Goal: Task Accomplishment & Management: Use online tool/utility

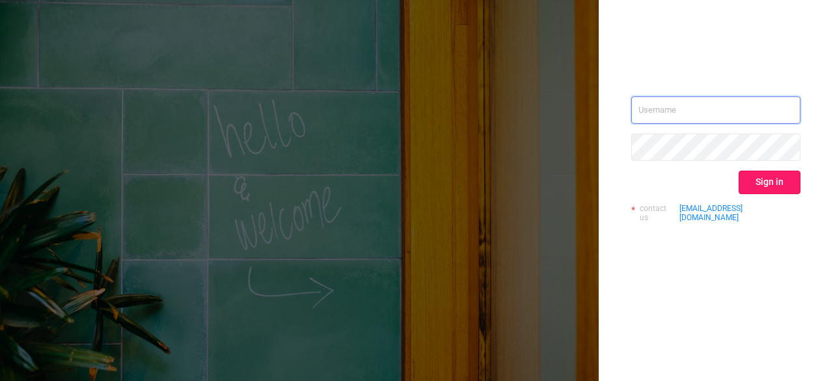
type input "[EMAIL_ADDRESS][DOMAIN_NAME]"
click at [764, 187] on button "Sign in" at bounding box center [770, 182] width 62 height 23
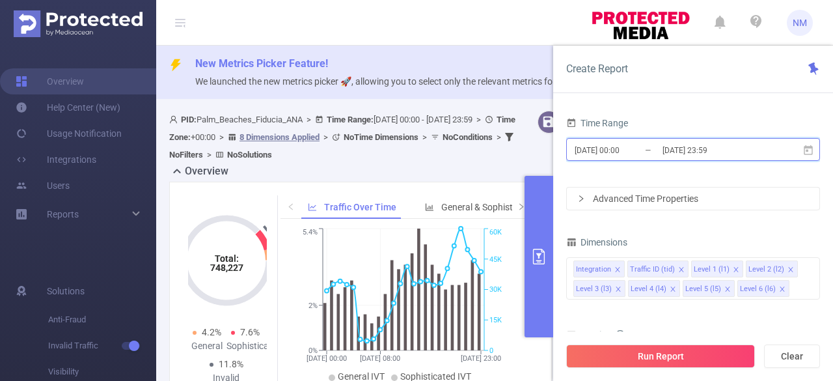
click at [812, 150] on icon at bounding box center [808, 150] width 12 height 12
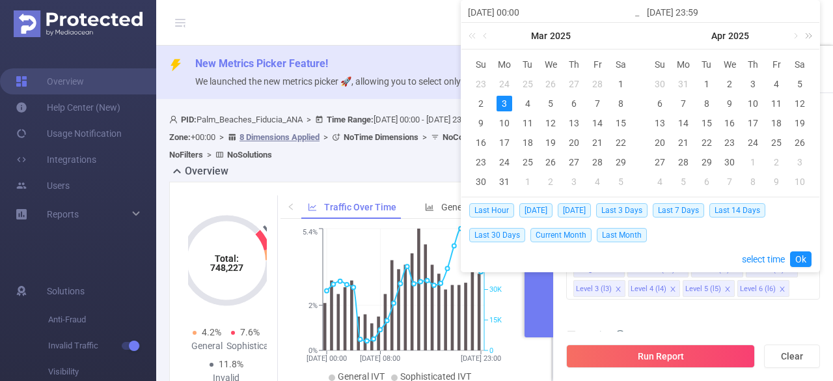
click at [798, 40] on link at bounding box center [806, 36] width 17 height 26
click at [798, 39] on link at bounding box center [806, 36] width 17 height 26
click at [663, 34] on link at bounding box center [665, 36] width 12 height 26
click at [665, 34] on link at bounding box center [665, 36] width 12 height 26
click at [811, 34] on link at bounding box center [806, 36] width 17 height 26
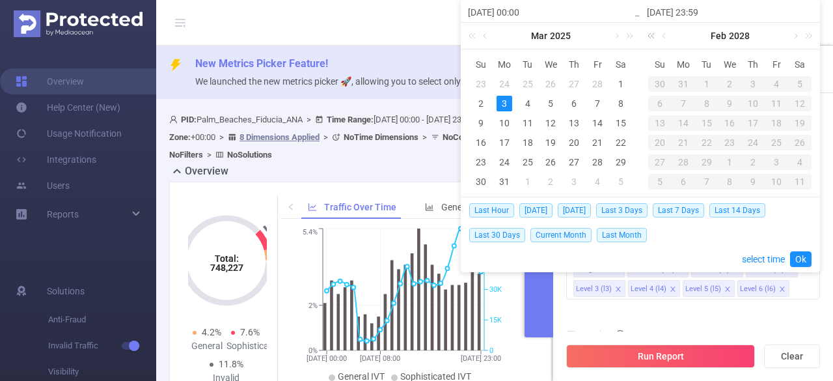
click at [646, 34] on link at bounding box center [653, 36] width 17 height 26
click at [651, 35] on link at bounding box center [653, 36] width 17 height 26
click at [795, 34] on link at bounding box center [795, 36] width 12 height 26
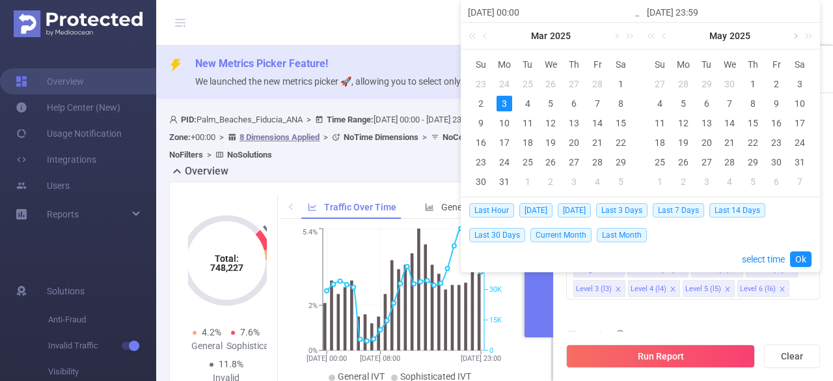
click at [795, 34] on link at bounding box center [795, 36] width 12 height 26
click at [661, 144] on div "17" at bounding box center [660, 143] width 16 height 16
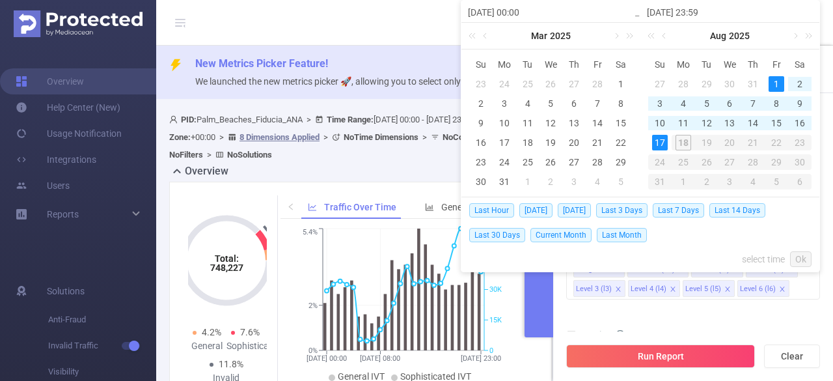
click at [783, 83] on div "1" at bounding box center [777, 84] width 16 height 16
type input "[DATE] 00:00"
type input "[DATE] 23:59"
type input "[DATE] 00:00"
type input "[DATE] 23:59"
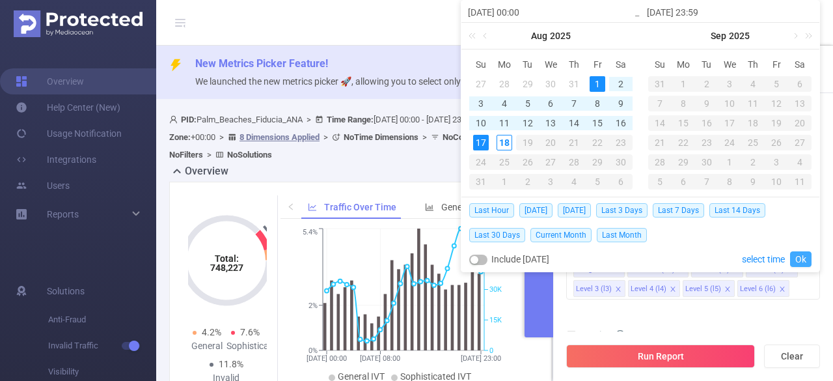
click at [804, 257] on link "Ok" at bounding box center [800, 259] width 21 height 16
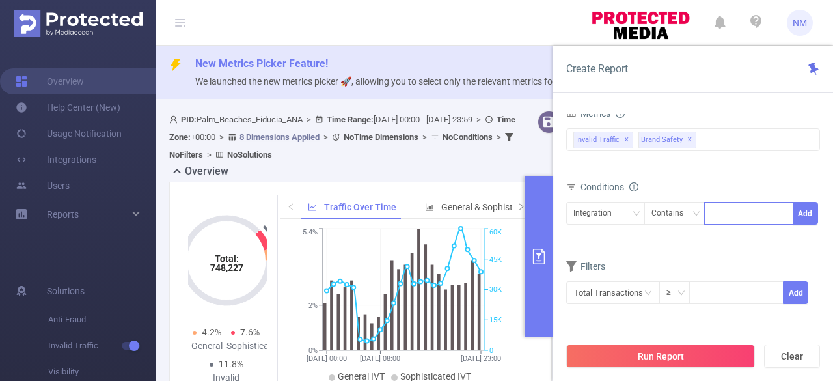
click at [741, 217] on div at bounding box center [748, 212] width 75 height 21
click at [614, 212] on div "Integration" at bounding box center [597, 212] width 48 height 21
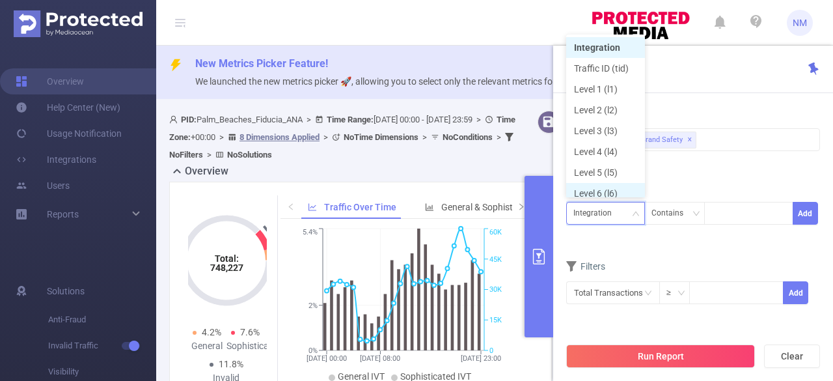
scroll to position [7, 0]
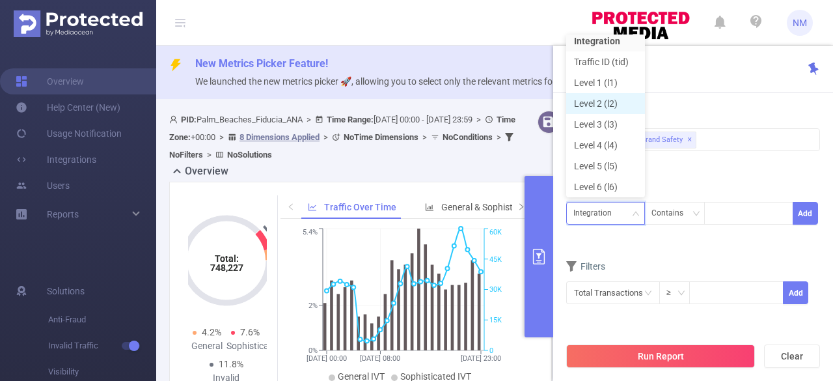
click at [610, 103] on li "Level 2 (l2)" at bounding box center [605, 103] width 79 height 21
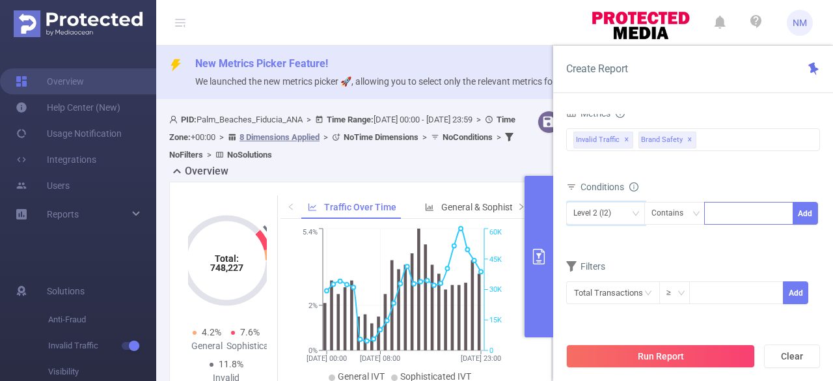
click at [744, 208] on div at bounding box center [748, 212] width 75 height 21
type input "display_dv360"
click at [758, 239] on li "display_dv360" at bounding box center [748, 237] width 89 height 21
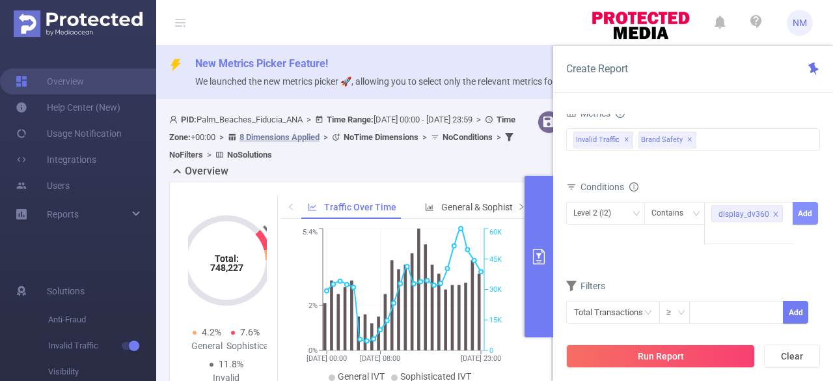
click at [806, 210] on button "Add" at bounding box center [805, 213] width 25 height 23
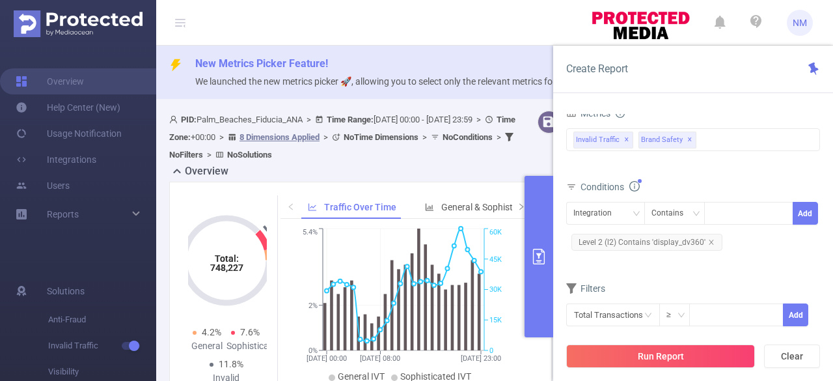
click at [636, 351] on button "Run Report" at bounding box center [660, 355] width 189 height 23
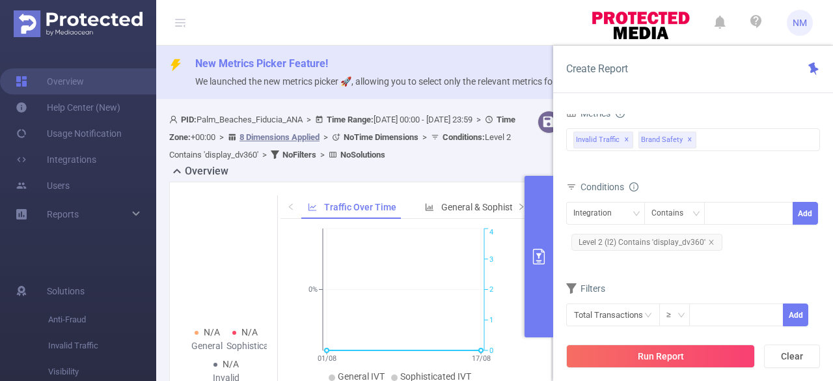
click at [376, 18] on header "NM" at bounding box center [416, 23] width 833 height 46
click at [669, 353] on button "Run Report" at bounding box center [660, 355] width 189 height 23
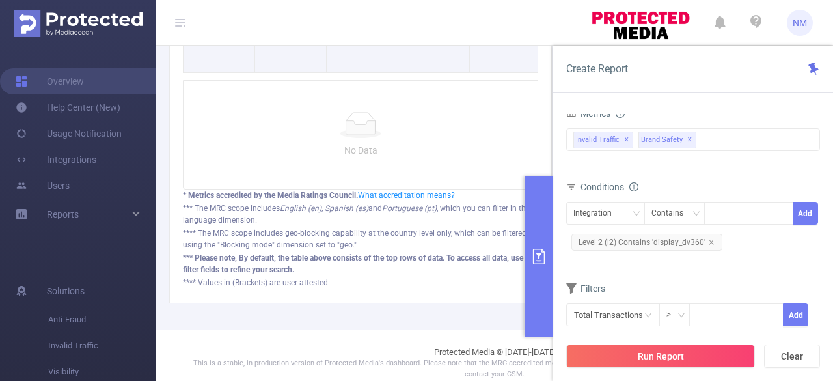
scroll to position [548, 0]
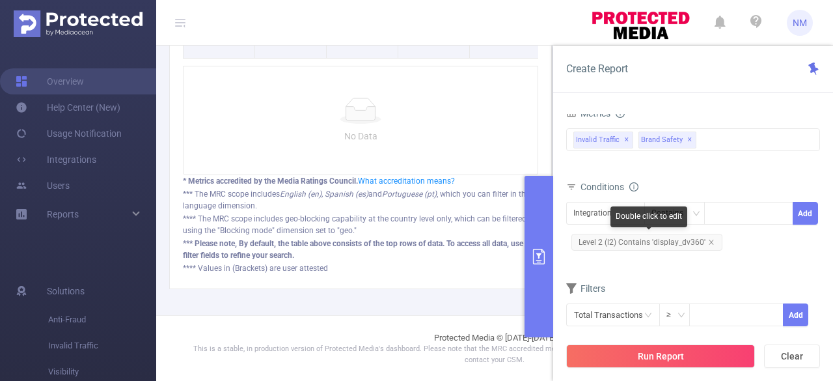
click at [671, 241] on span "Level 2 (l2) Contains 'display_dv360'" at bounding box center [646, 242] width 151 height 17
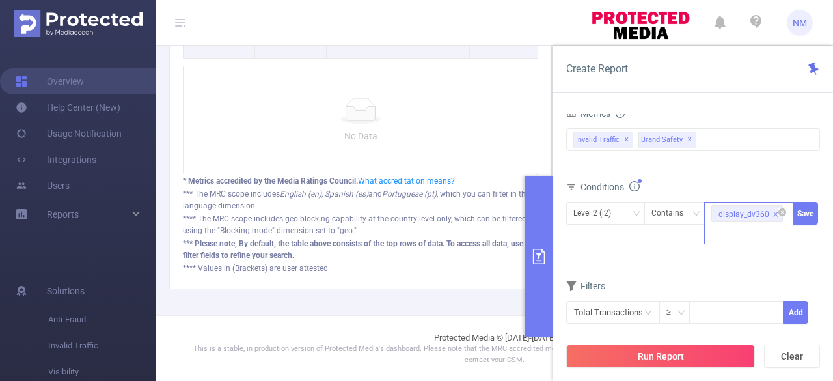
click at [776, 214] on icon "icon: close" at bounding box center [776, 214] width 5 height 5
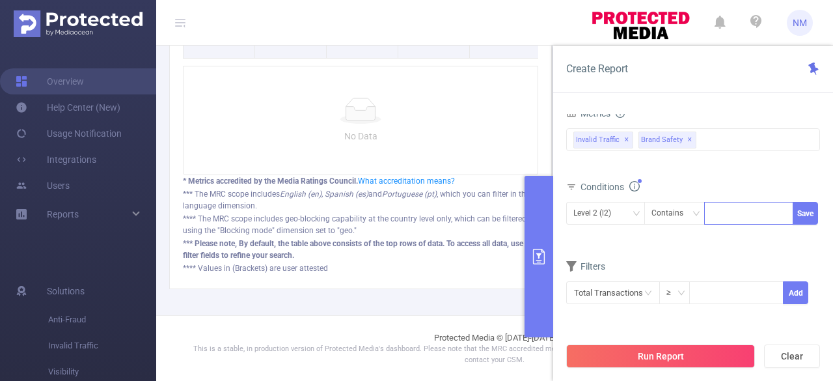
click at [742, 213] on div at bounding box center [748, 212] width 75 height 21
type input "dv360_display"
click at [813, 210] on button "Save" at bounding box center [805, 213] width 25 height 23
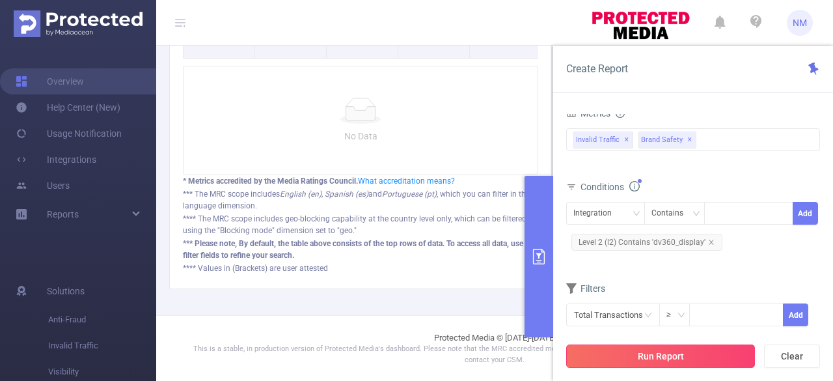
click at [647, 357] on button "Run Report" at bounding box center [660, 355] width 189 height 23
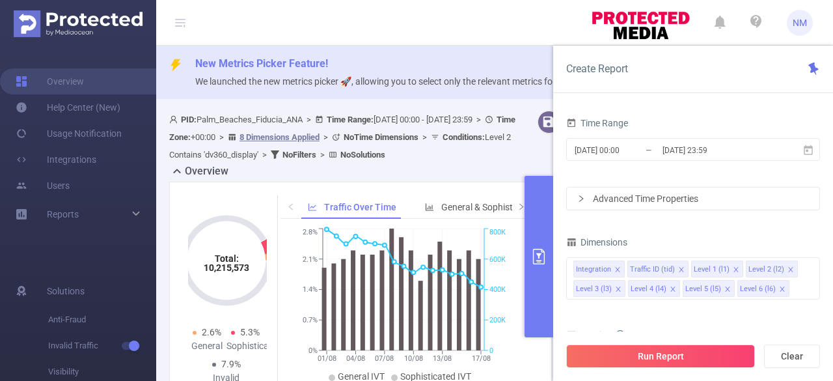
scroll to position [65, 0]
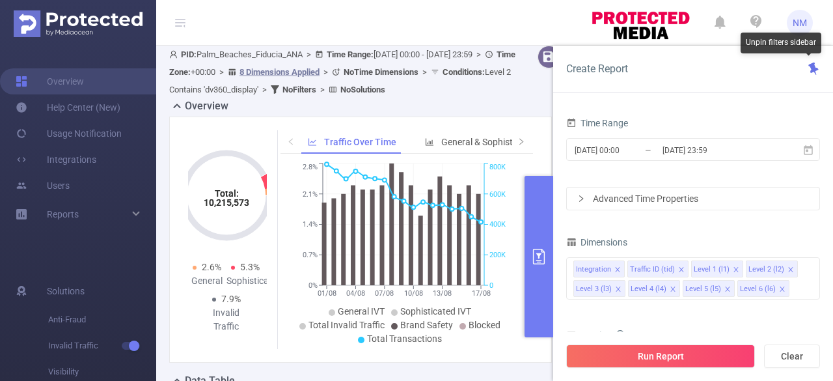
click at [810, 69] on icon at bounding box center [813, 68] width 13 height 13
click at [827, 229] on div "Time Range [DATE] 00:00 _ [DATE] 23:59 Advanced Time Properties Dimensions Inte…" at bounding box center [693, 252] width 280 height 303
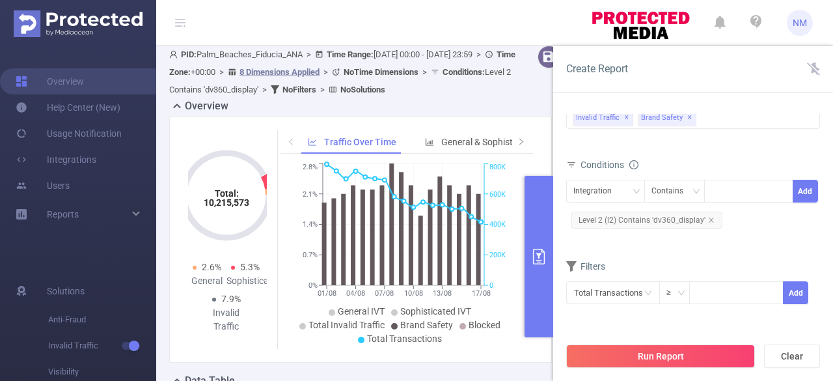
click at [571, 265] on icon at bounding box center [571, 266] width 10 height 10
click at [682, 290] on icon "icon: down" at bounding box center [681, 293] width 8 height 8
click at [667, 244] on form "Dimensions Integration Traffic ID (tid) Level 1 (l1) Level 2 (l2) Level 3 (l3) …" at bounding box center [693, 155] width 254 height 331
click at [620, 294] on input "text" at bounding box center [613, 292] width 94 height 23
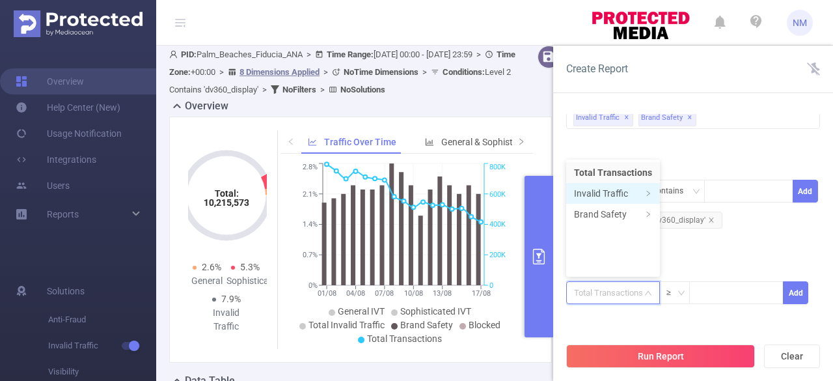
click at [623, 192] on li "Invalid Traffic" at bounding box center [613, 193] width 94 height 21
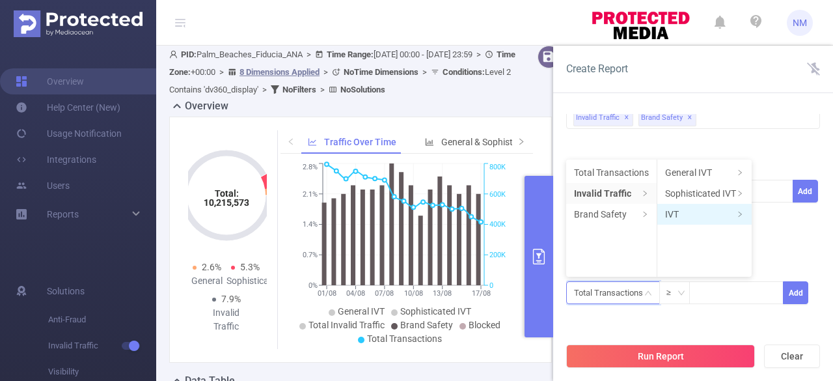
click at [689, 216] on li "IVT" at bounding box center [704, 214] width 94 height 21
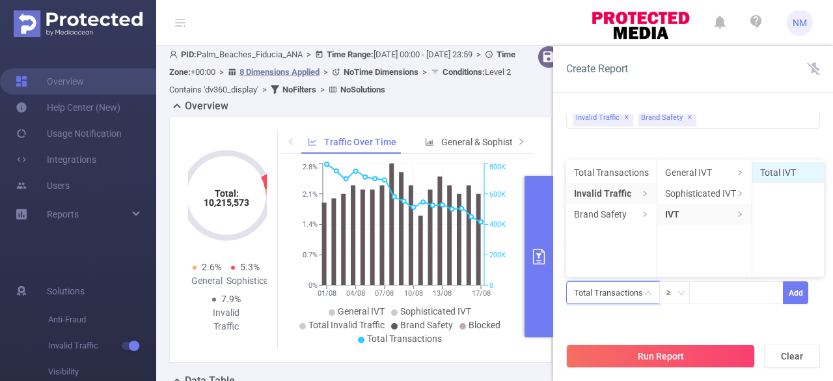
click at [767, 167] on li "Total IVT" at bounding box center [788, 172] width 72 height 21
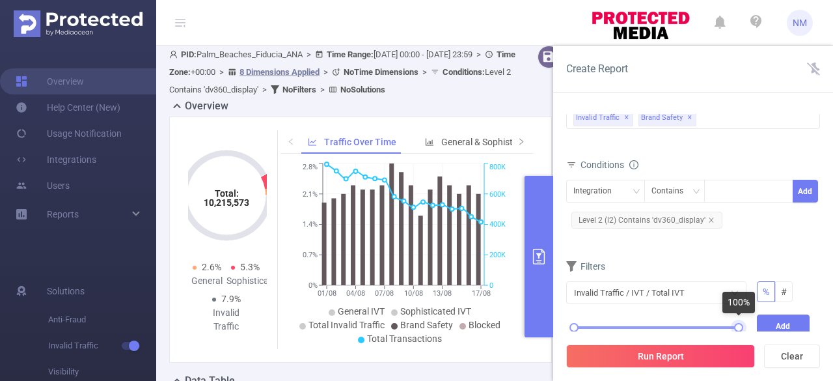
drag, startPoint x: 734, startPoint y: 325, endPoint x: 743, endPoint y: 318, distance: 11.2
click at [743, 318] on div "0% 100%" at bounding box center [656, 331] width 191 height 35
drag, startPoint x: 573, startPoint y: 326, endPoint x: 655, endPoint y: 327, distance: 82.0
click at [655, 327] on div at bounding box center [655, 327] width 9 height 9
click at [648, 361] on button "Run Report" at bounding box center [660, 355] width 189 height 23
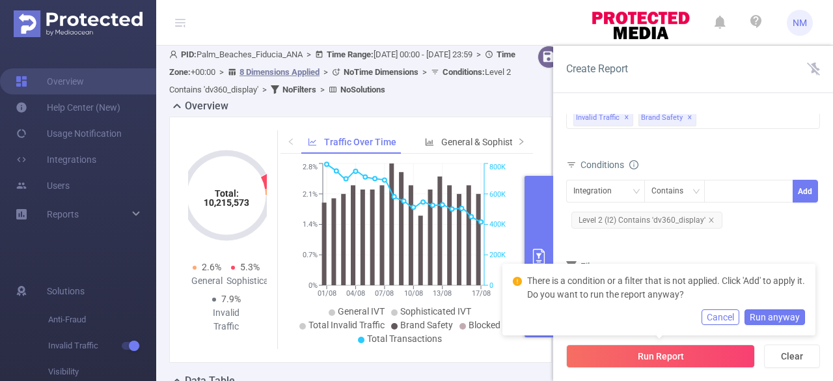
click at [724, 317] on button "Cancel" at bounding box center [721, 317] width 38 height 16
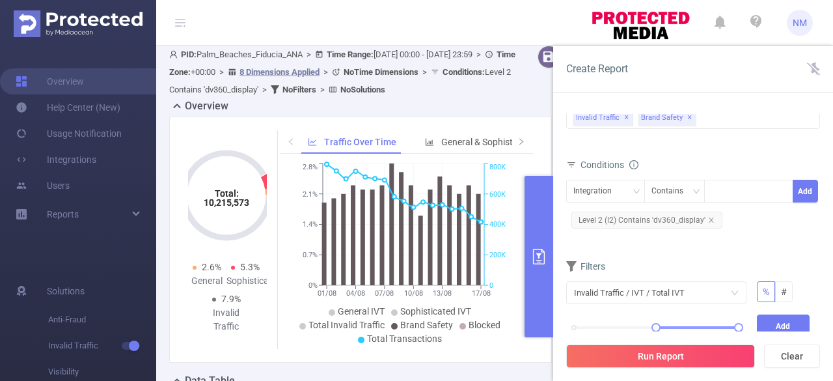
click at [778, 320] on button "Add" at bounding box center [783, 325] width 53 height 23
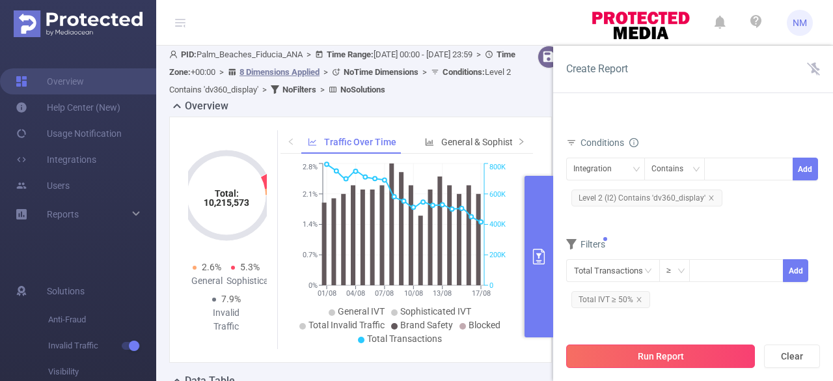
click at [659, 356] on button "Run Report" at bounding box center [660, 355] width 189 height 23
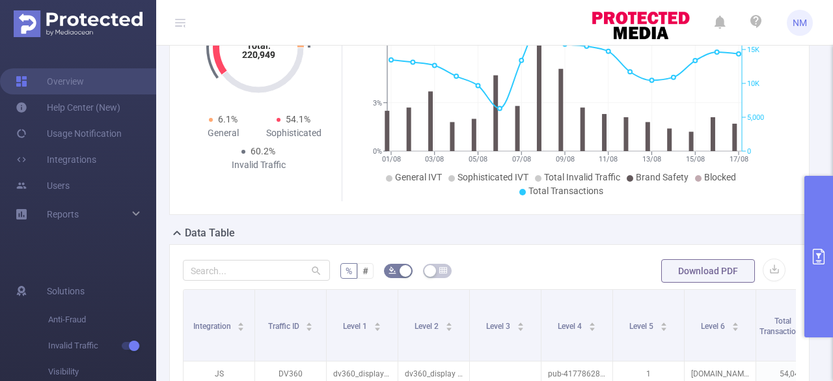
scroll to position [390, 0]
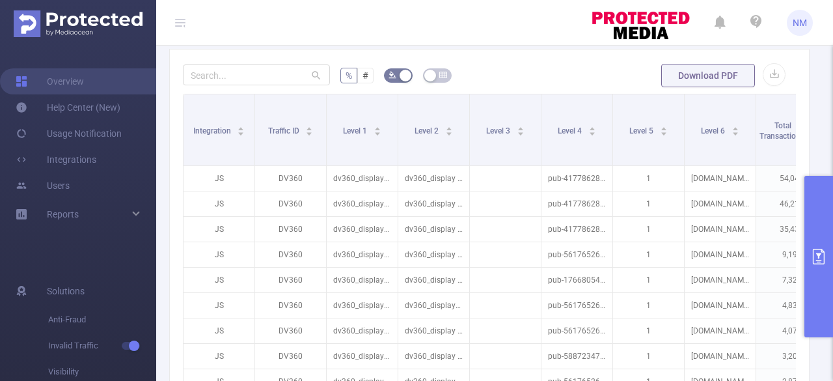
click at [469, 3] on header "NM" at bounding box center [416, 23] width 833 height 46
click at [457, 12] on header "NM" at bounding box center [416, 23] width 833 height 46
click at [461, 11] on header "NM" at bounding box center [416, 23] width 833 height 46
click at [466, 20] on header "NM" at bounding box center [416, 23] width 833 height 46
click at [466, 23] on header "NM" at bounding box center [416, 23] width 833 height 46
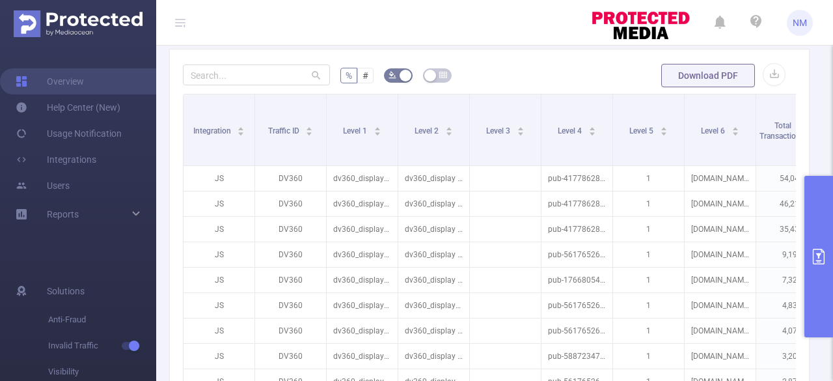
click at [467, 29] on header "NM" at bounding box center [416, 23] width 833 height 46
click at [467, 25] on header "NM" at bounding box center [416, 23] width 833 height 46
click at [466, 31] on header "NM" at bounding box center [416, 23] width 833 height 46
click at [467, 31] on header "NM" at bounding box center [416, 23] width 833 height 46
click at [465, 21] on header "NM" at bounding box center [416, 23] width 833 height 46
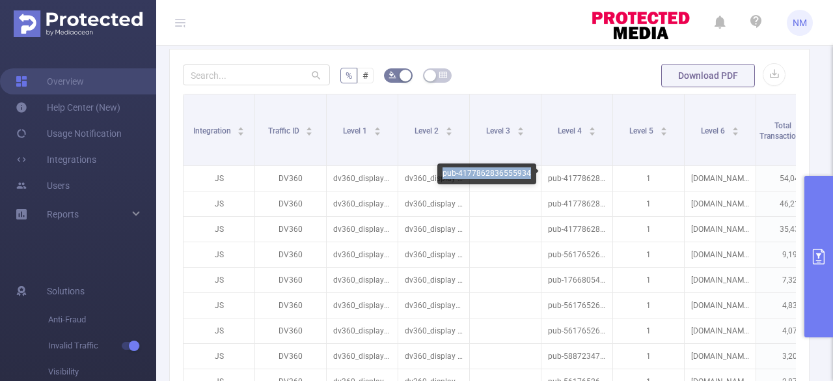
drag, startPoint x: 527, startPoint y: 172, endPoint x: 446, endPoint y: 172, distance: 80.7
click at [444, 172] on div "pub-4177862836555934" at bounding box center [486, 173] width 99 height 21
copy div "pub-4177862836555934"
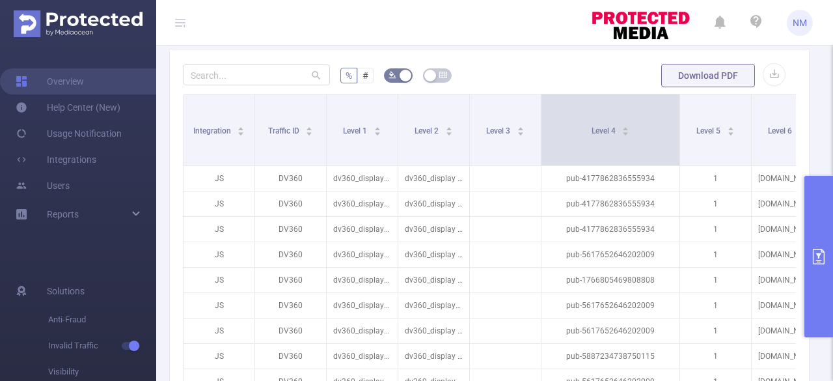
drag, startPoint x: 611, startPoint y: 120, endPoint x: 678, endPoint y: 109, distance: 67.8
click at [678, 109] on span at bounding box center [679, 129] width 7 height 71
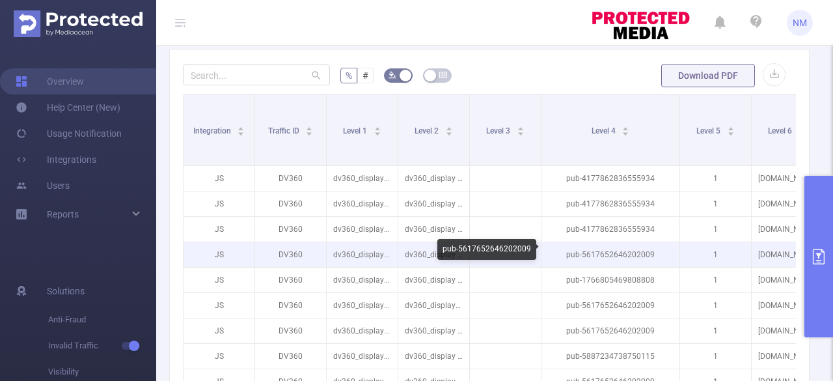
click at [621, 251] on p "pub-5617652646202009" at bounding box center [610, 254] width 138 height 25
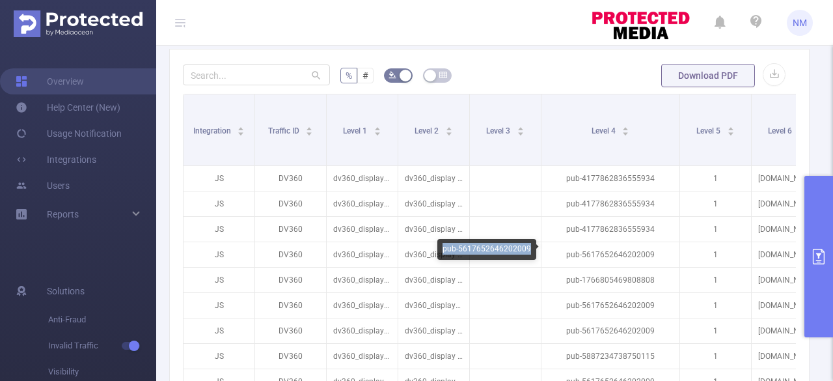
drag, startPoint x: 527, startPoint y: 247, endPoint x: 441, endPoint y: 250, distance: 85.3
click at [441, 250] on div "pub-5617652646202009" at bounding box center [486, 249] width 99 height 21
copy div "pub-5617652646202009"
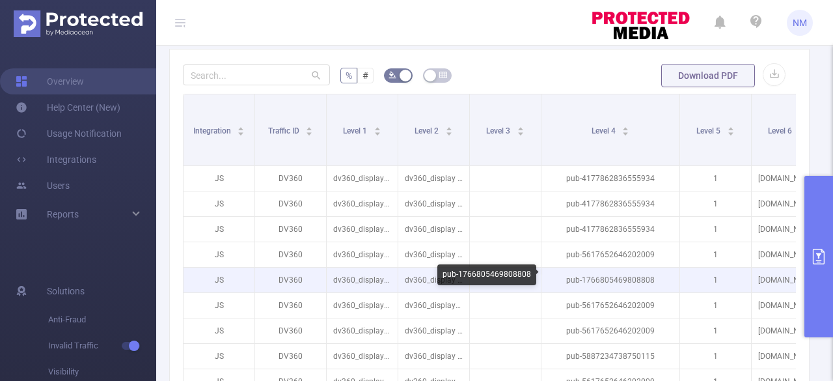
click at [638, 275] on p "pub-1766805469808808" at bounding box center [610, 279] width 138 height 25
click at [620, 275] on p "pub-1766805469808808" at bounding box center [610, 279] width 138 height 25
copy p "pub-1766805469808808"
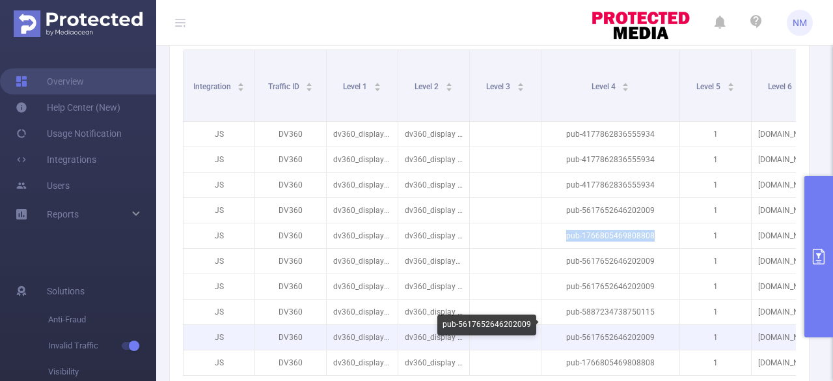
scroll to position [456, 0]
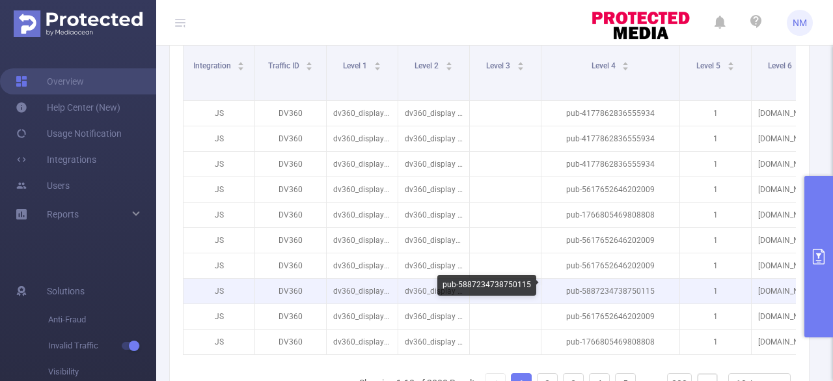
click at [627, 284] on p "pub-5887234738750115" at bounding box center [610, 291] width 138 height 25
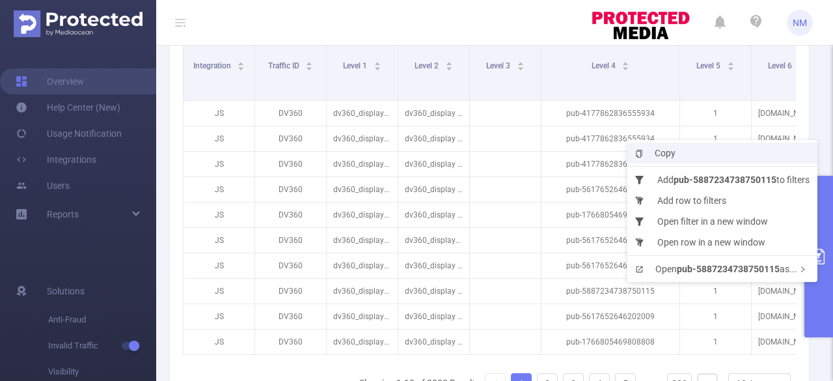
click at [664, 156] on span "Copy" at bounding box center [655, 153] width 40 height 10
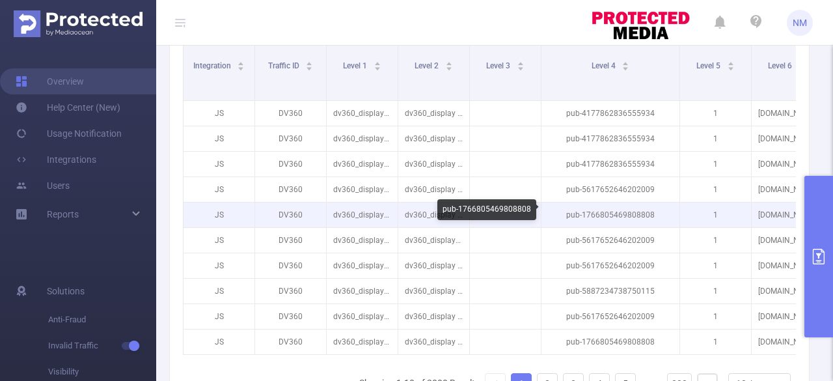
click at [638, 210] on p "pub-1766805469808808" at bounding box center [610, 214] width 138 height 25
drag, startPoint x: 651, startPoint y: 212, endPoint x: 564, endPoint y: 215, distance: 87.3
click at [564, 215] on p "pub-1766805469808808" at bounding box center [610, 214] width 138 height 25
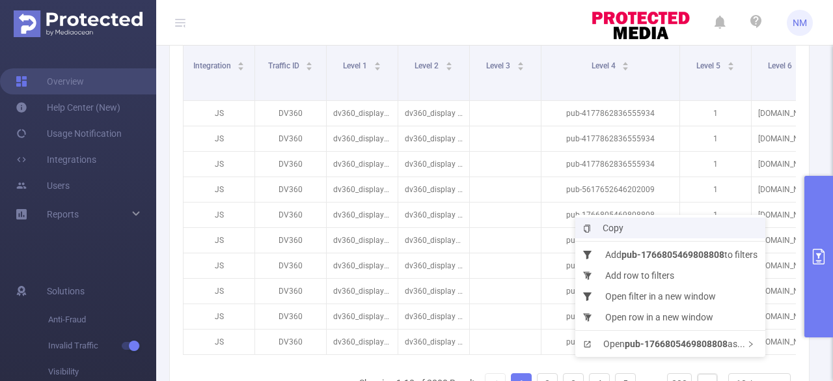
click at [603, 228] on span "Copy" at bounding box center [603, 228] width 40 height 10
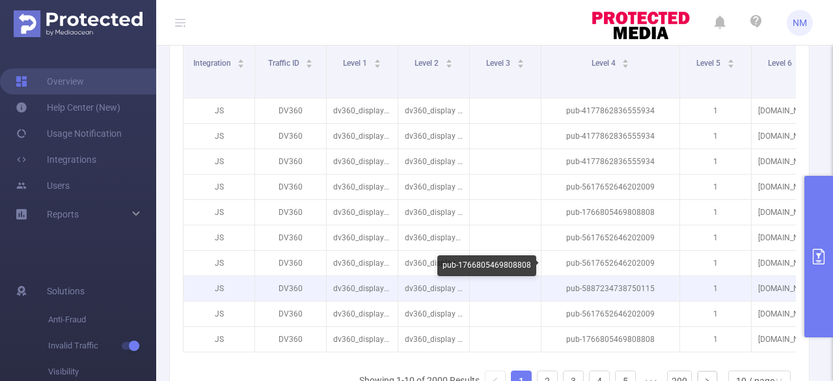
scroll to position [521, 0]
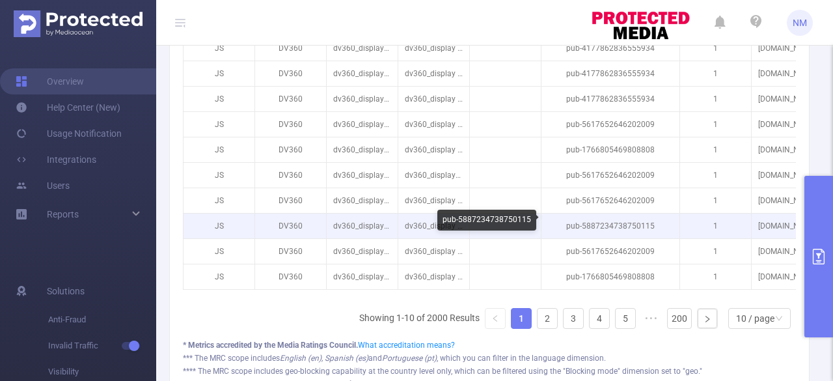
click at [635, 221] on p "pub-5887234738750115" at bounding box center [610, 225] width 138 height 25
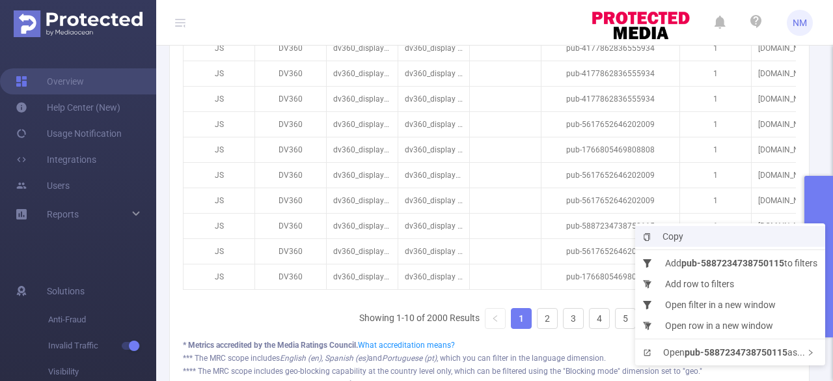
click at [676, 236] on span "Copy" at bounding box center [663, 236] width 40 height 10
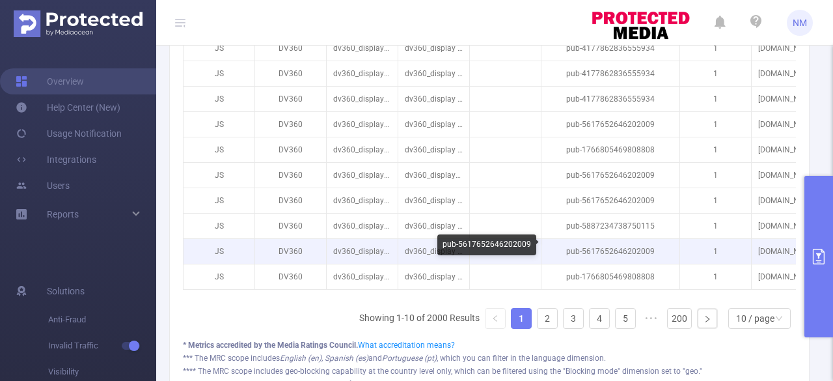
click at [634, 251] on p "pub-5617652646202009" at bounding box center [610, 251] width 138 height 25
click at [634, 248] on p "pub-5617652646202009" at bounding box center [610, 251] width 138 height 25
click at [635, 247] on p "pub-5617652646202009" at bounding box center [610, 251] width 138 height 25
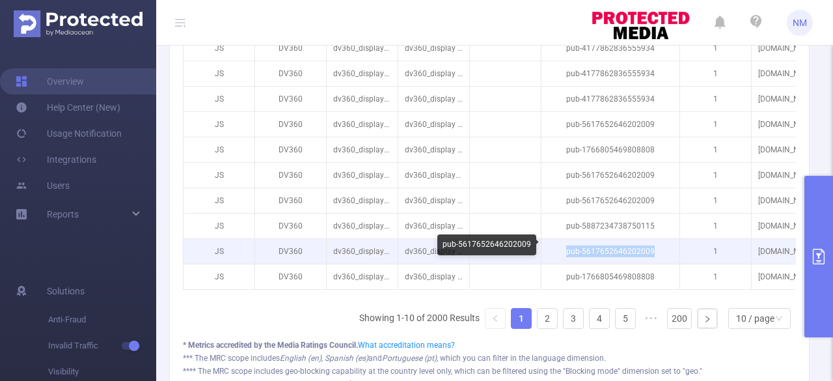
click at [635, 247] on p "pub-5617652646202009" at bounding box center [610, 251] width 138 height 25
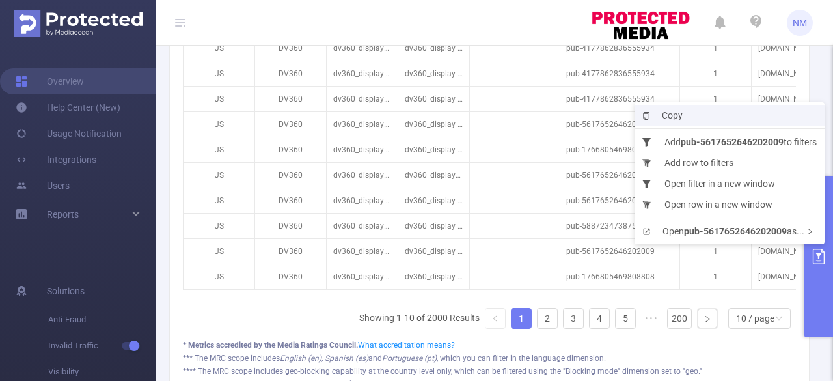
click at [669, 112] on span "Copy" at bounding box center [662, 115] width 40 height 10
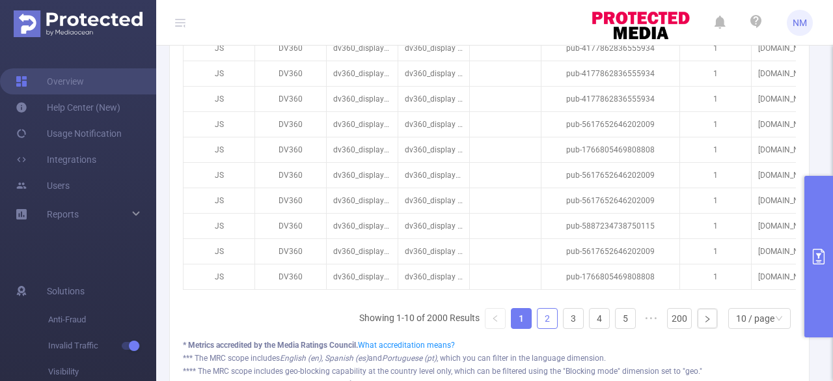
click at [539, 327] on link "2" at bounding box center [548, 318] width 20 height 20
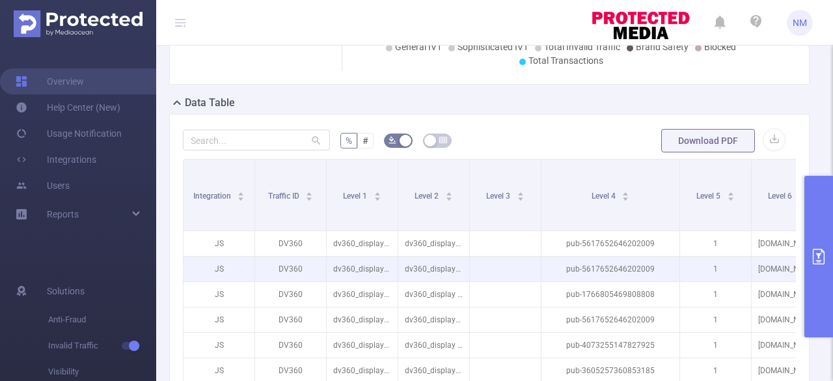
scroll to position [390, 0]
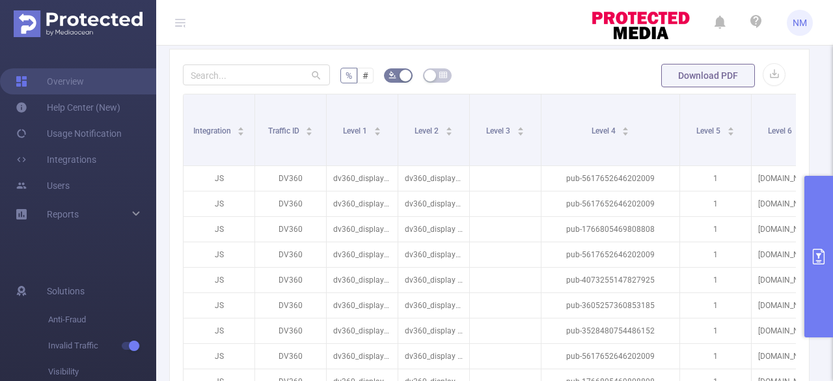
click at [475, 18] on header "NM" at bounding box center [416, 23] width 833 height 46
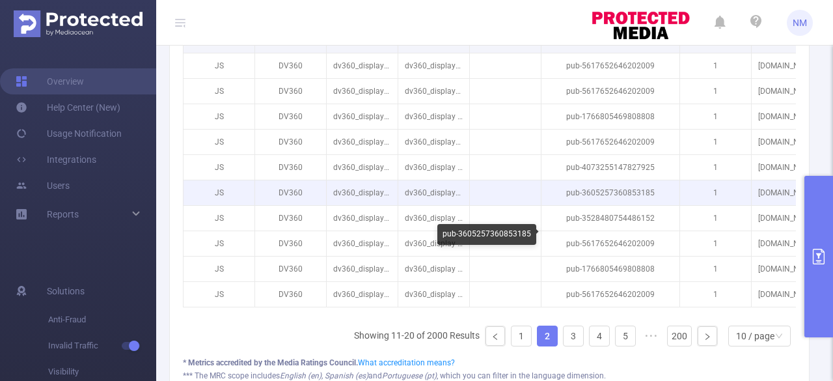
scroll to position [521, 0]
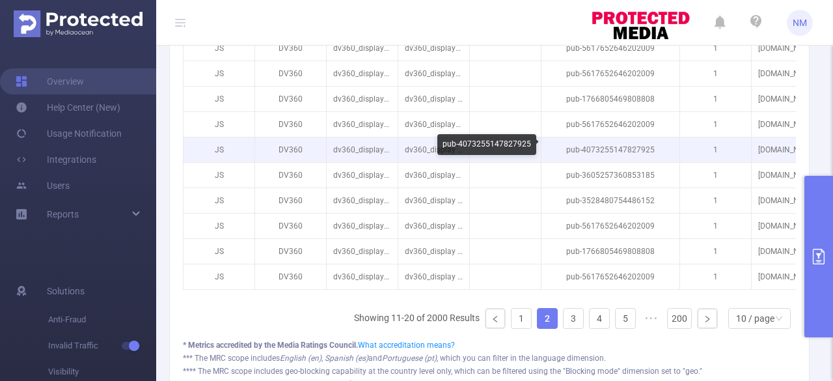
click at [631, 144] on p "pub-4073255147827925" at bounding box center [610, 149] width 138 height 25
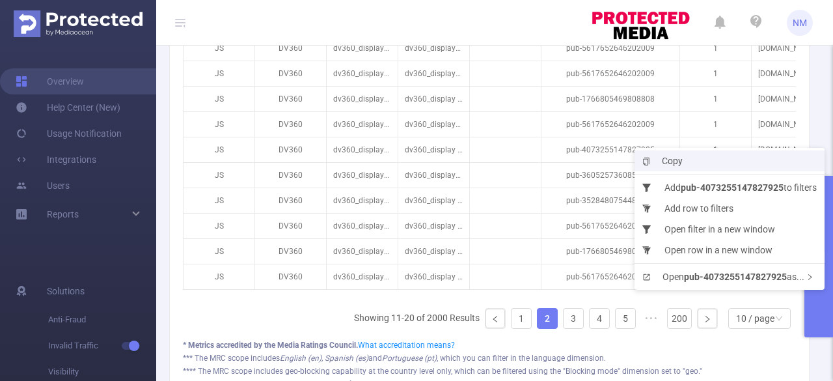
click at [665, 162] on span "Copy" at bounding box center [662, 161] width 40 height 10
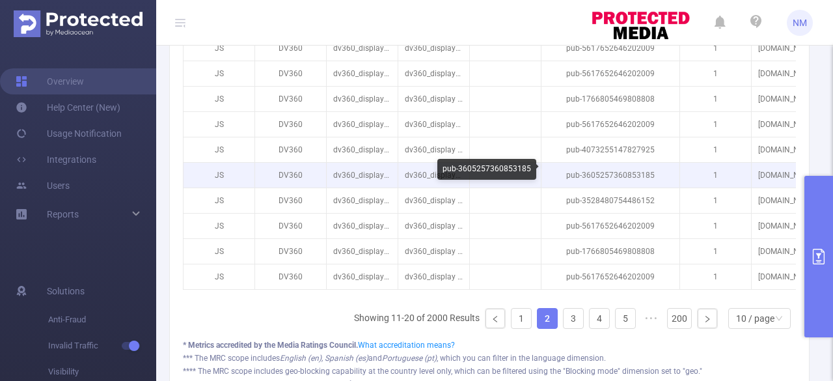
click at [633, 172] on p "pub-3605257360853185" at bounding box center [610, 175] width 138 height 25
copy p "pub-3605257360853185"
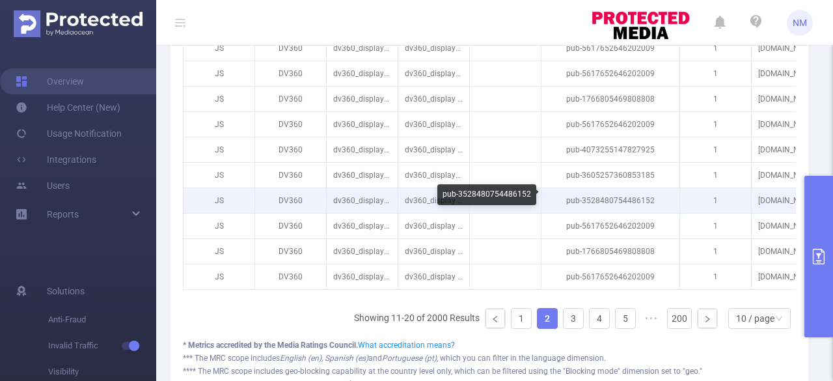
click at [631, 198] on p "pub-3528480754486152" at bounding box center [610, 200] width 138 height 25
click at [631, 197] on p "pub-3528480754486152" at bounding box center [610, 200] width 138 height 25
drag, startPoint x: 653, startPoint y: 197, endPoint x: 569, endPoint y: 197, distance: 84.0
click at [568, 198] on p "pub-3528480754486152" at bounding box center [610, 200] width 138 height 25
copy p "pub-3528480754486152"
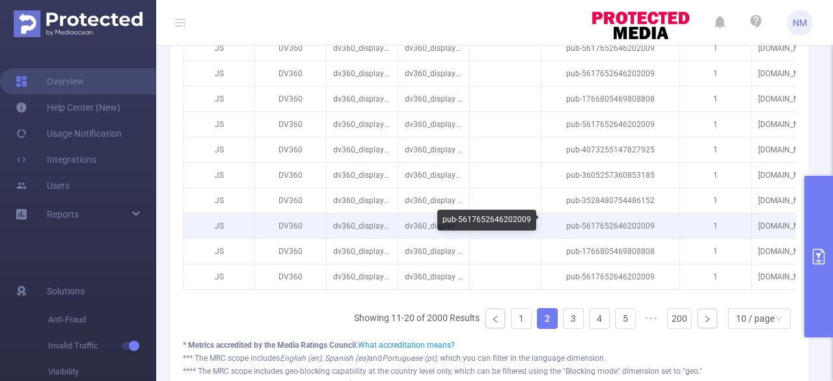
click at [614, 222] on p "pub-5617652646202009" at bounding box center [610, 225] width 138 height 25
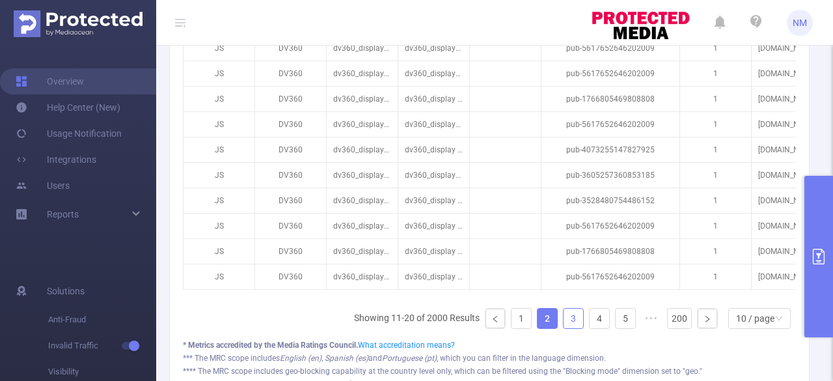
click at [569, 325] on link "3" at bounding box center [574, 318] width 20 height 20
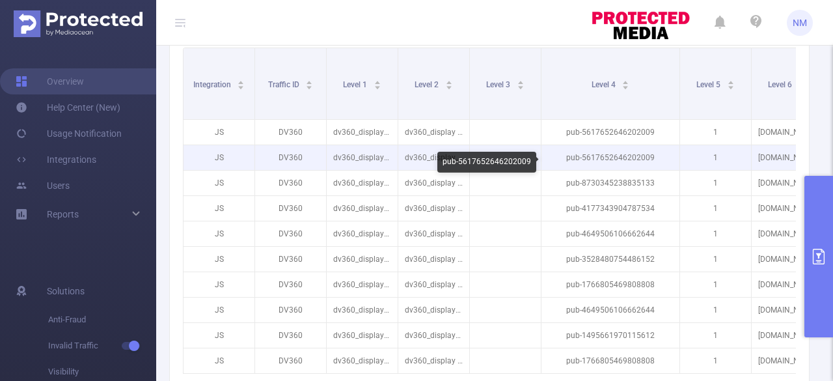
scroll to position [456, 0]
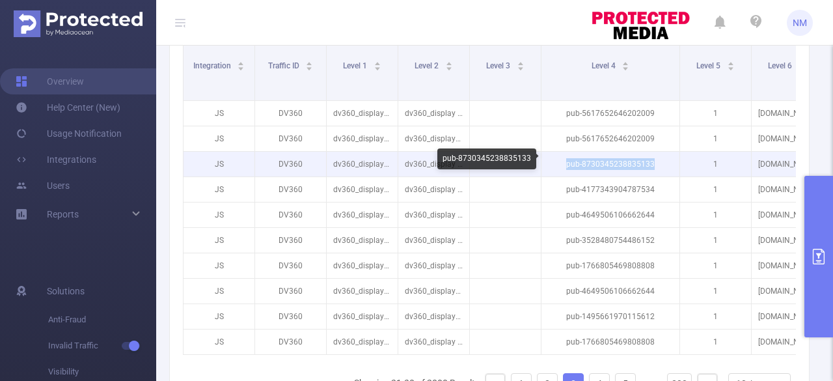
drag, startPoint x: 648, startPoint y: 162, endPoint x: 566, endPoint y: 166, distance: 82.1
click at [566, 166] on p "pub-8730345238835133" at bounding box center [610, 164] width 138 height 25
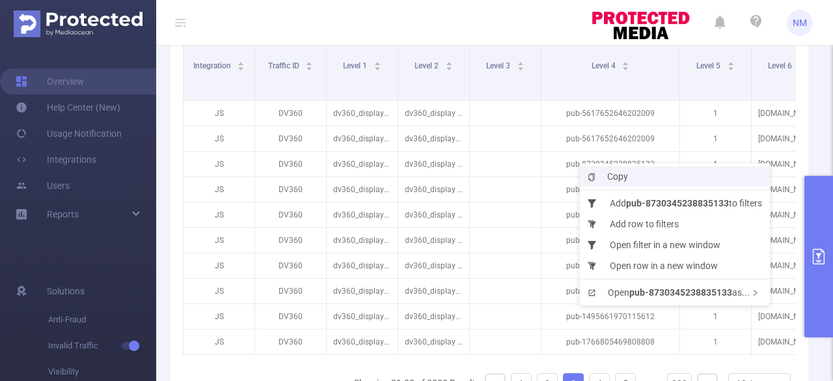
click at [617, 178] on span "Copy" at bounding box center [608, 176] width 40 height 10
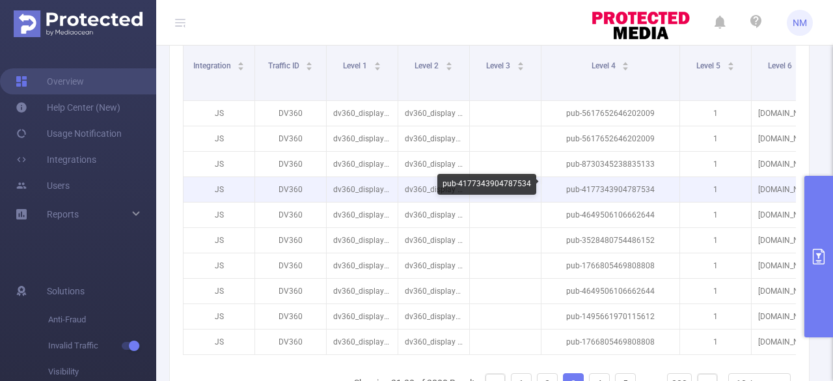
click at [625, 185] on p "pub-4177343904787534" at bounding box center [610, 189] width 138 height 25
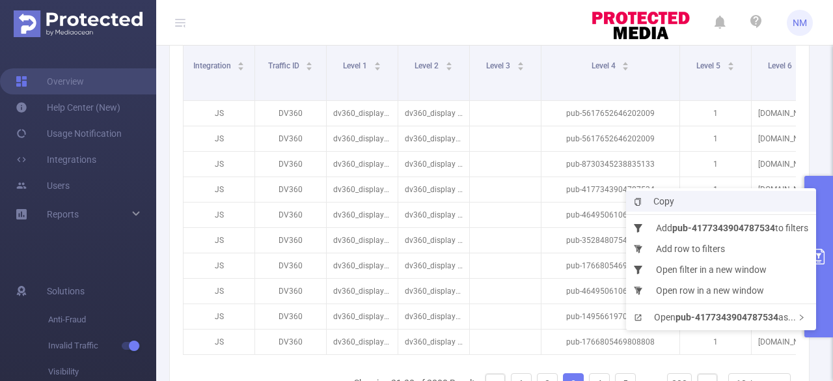
click at [657, 198] on span "Copy" at bounding box center [654, 201] width 40 height 10
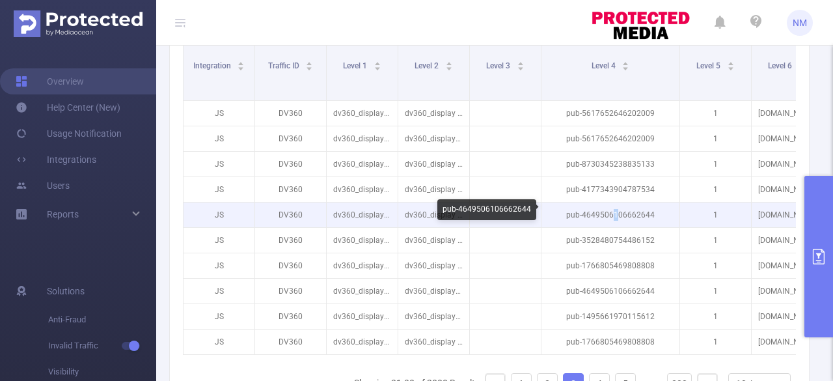
click at [616, 212] on p "pub-4649506106662644" at bounding box center [610, 214] width 138 height 25
copy p "pub-4649506106662644"
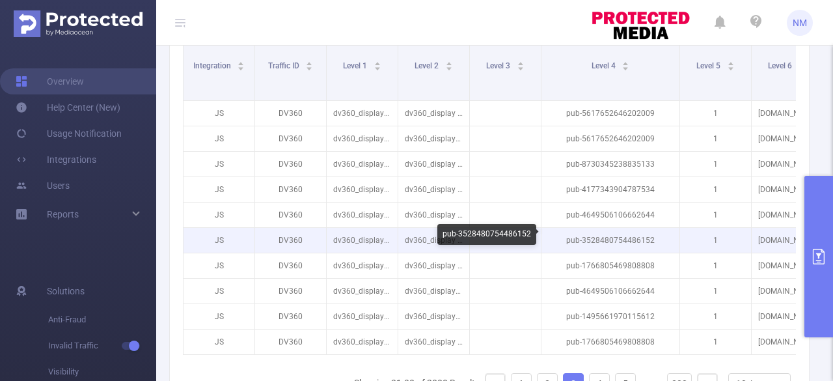
click at [616, 235] on p "pub-3528480754486152" at bounding box center [610, 240] width 138 height 25
copy p "pub-3528480754486152"
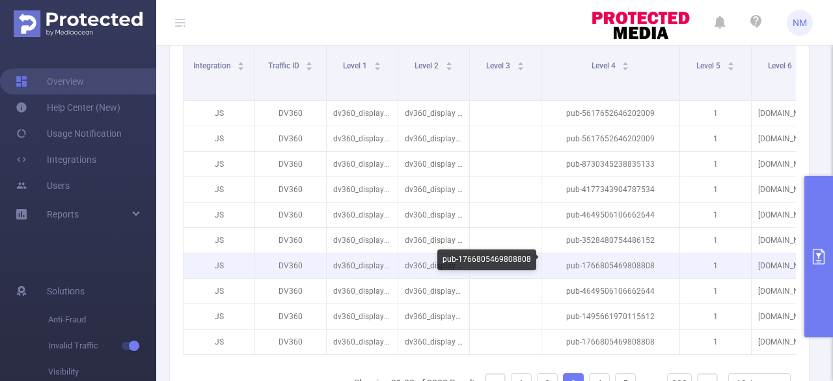
click at [627, 262] on p "pub-1766805469808808" at bounding box center [610, 265] width 138 height 25
copy p "pub-1766805469808808"
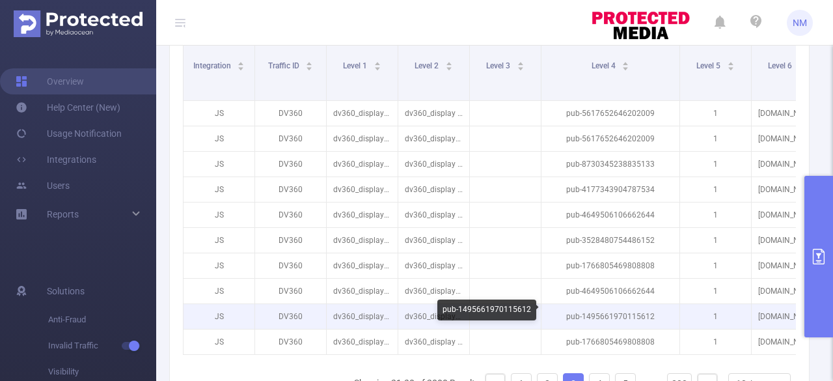
click at [620, 311] on p "pub-1495661970115612" at bounding box center [610, 316] width 138 height 25
copy p "pub-1495661970115612"
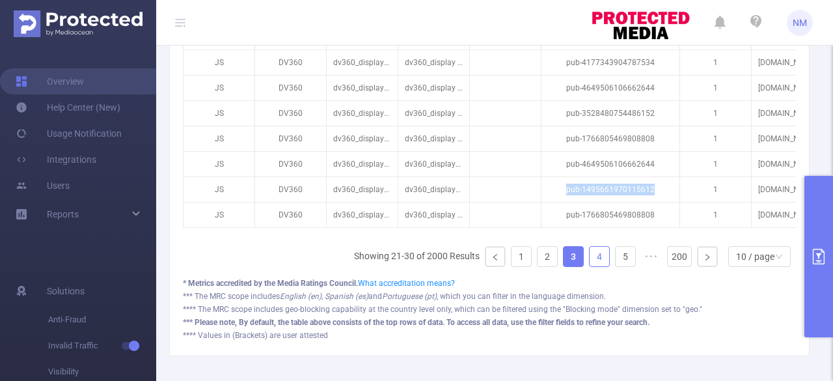
scroll to position [586, 0]
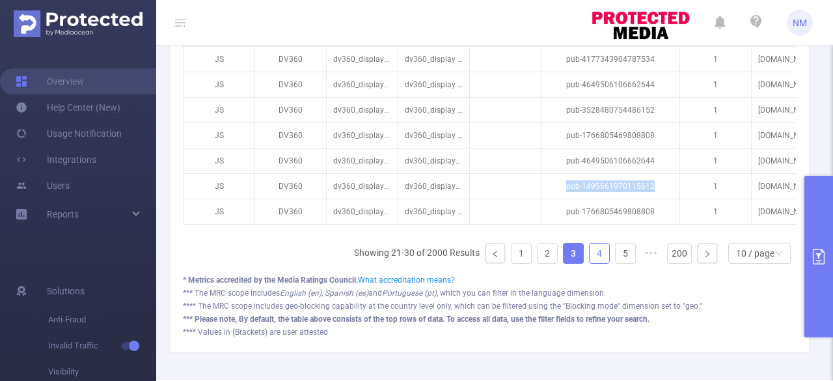
click at [590, 260] on link "4" at bounding box center [600, 253] width 20 height 20
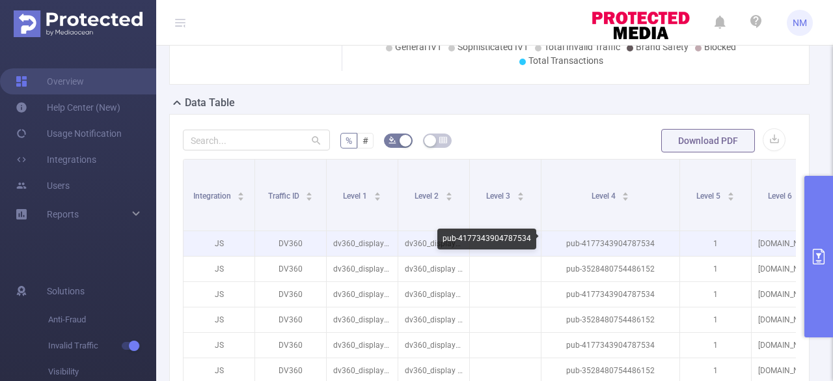
scroll to position [390, 0]
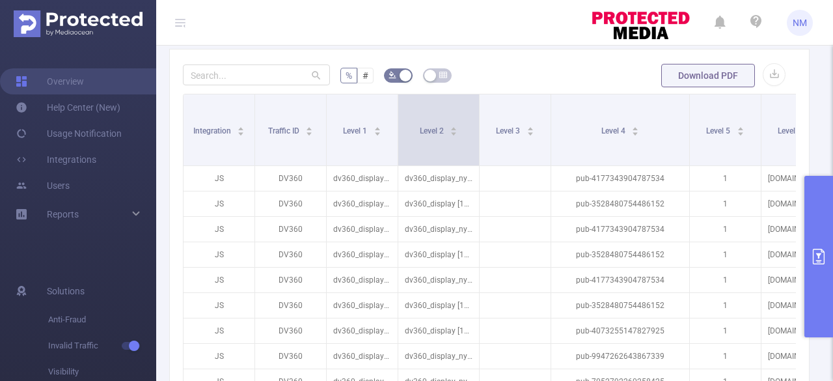
drag, startPoint x: 468, startPoint y: 123, endPoint x: 478, endPoint y: 122, distance: 9.8
click at [478, 122] on span at bounding box center [479, 129] width 7 height 71
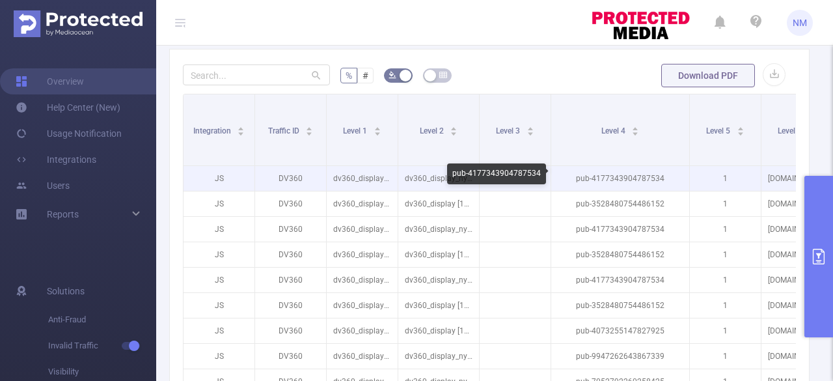
click at [610, 174] on p "pub-4177343904787534" at bounding box center [620, 178] width 138 height 25
copy p "pub-4177343904787534"
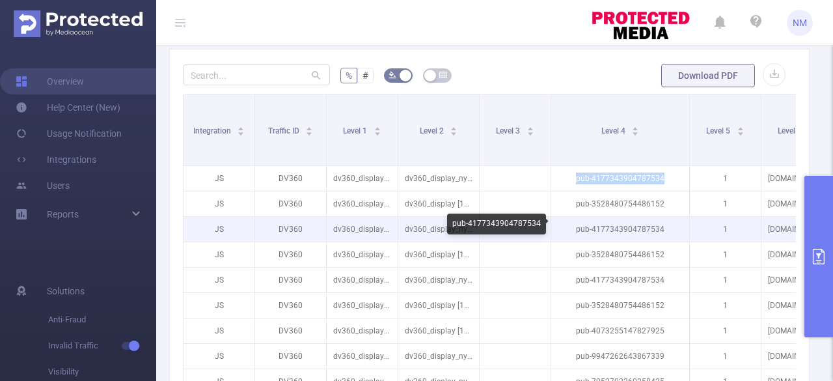
scroll to position [456, 0]
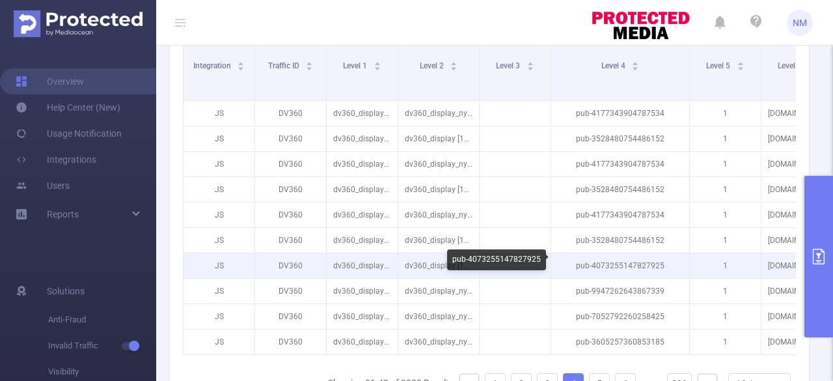
click at [628, 259] on p "pub-4073255147827925" at bounding box center [620, 265] width 138 height 25
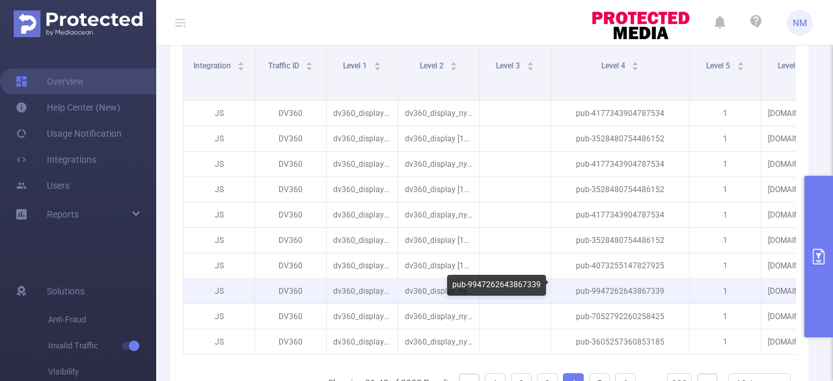
click at [615, 288] on p "pub-9947262643867339" at bounding box center [620, 291] width 138 height 25
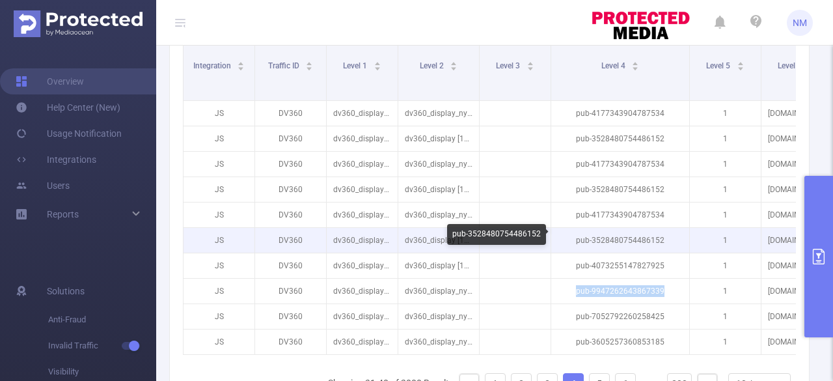
scroll to position [586, 0]
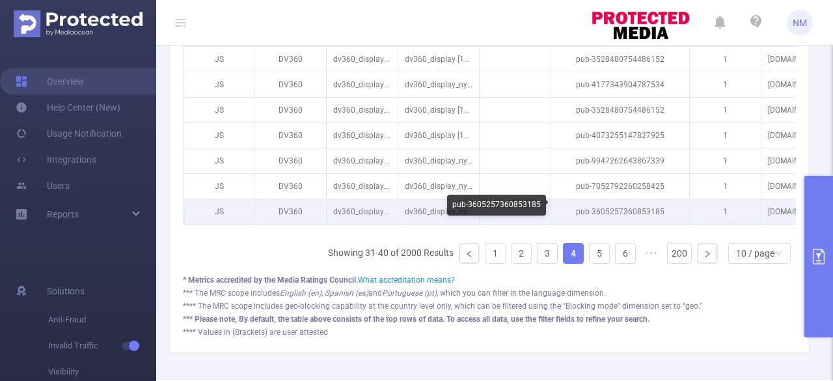
click at [629, 208] on p "pub-3605257360853185" at bounding box center [620, 211] width 138 height 25
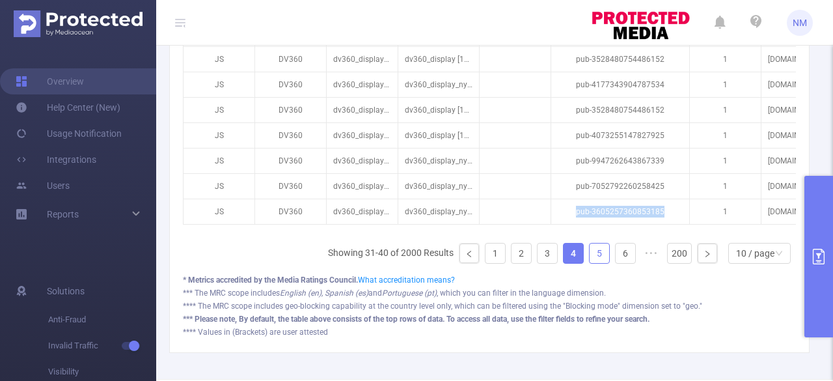
click at [590, 261] on link "5" at bounding box center [600, 253] width 20 height 20
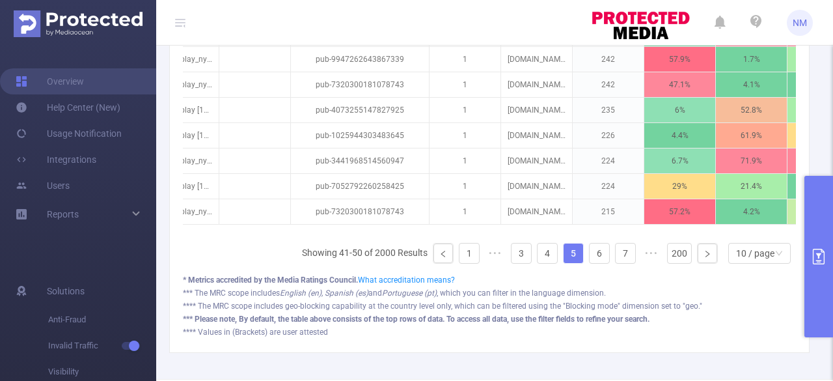
scroll to position [0, 295]
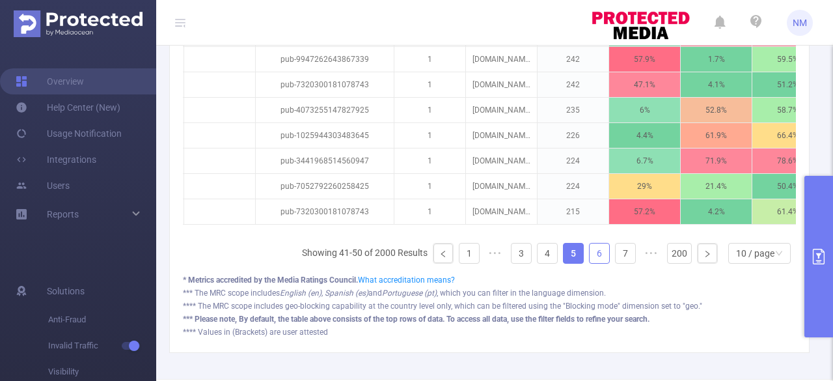
click at [591, 259] on link "6" at bounding box center [600, 253] width 20 height 20
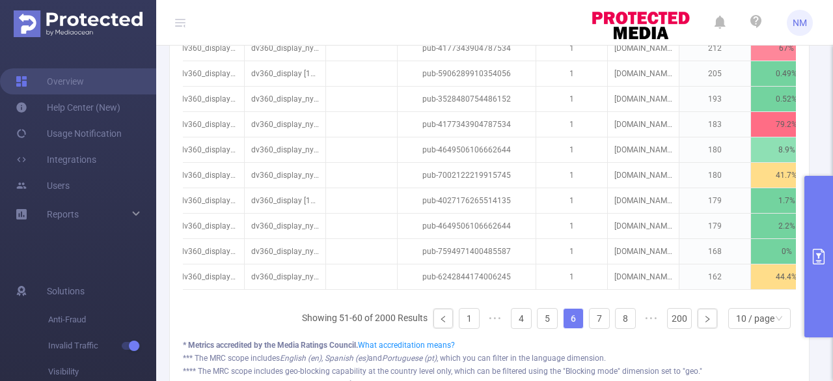
scroll to position [0, 153]
click at [738, 324] on div "10 / page" at bounding box center [755, 318] width 38 height 20
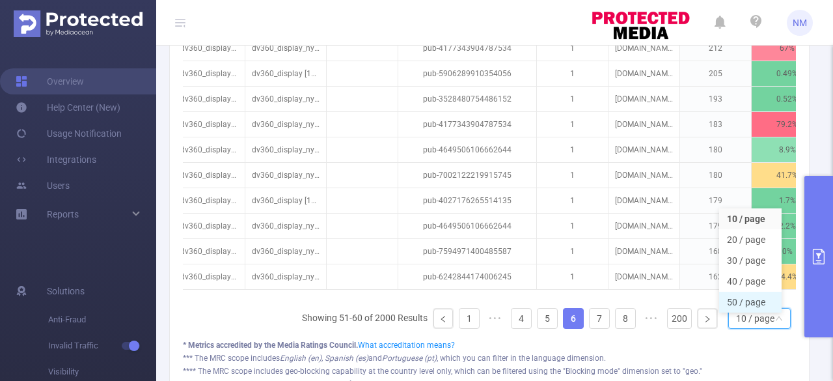
click at [743, 302] on li "50 / page" at bounding box center [750, 302] width 62 height 21
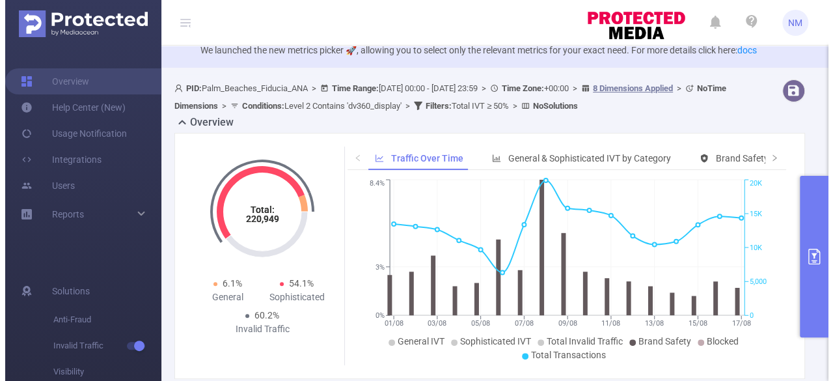
scroll to position [0, 0]
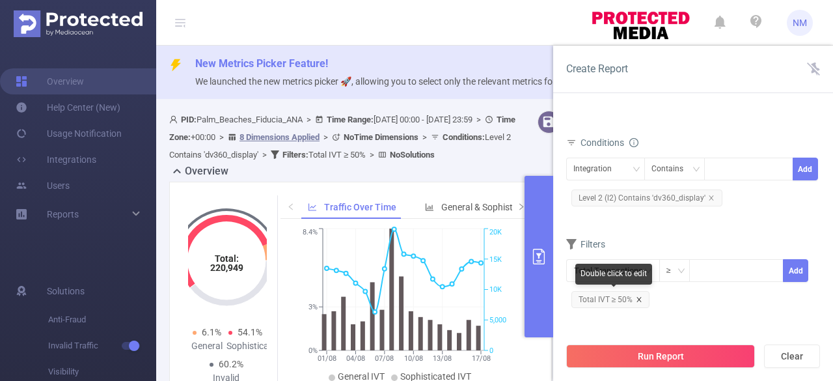
click at [639, 296] on icon "icon: close" at bounding box center [639, 299] width 7 height 7
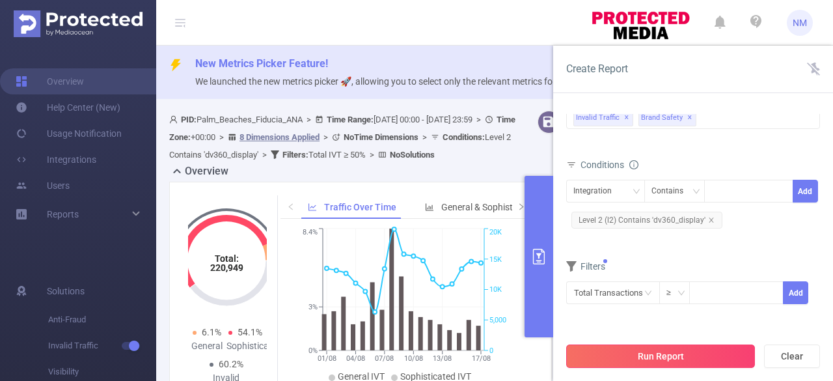
click at [648, 358] on button "Run Report" at bounding box center [660, 355] width 189 height 23
